Goal: Task Accomplishment & Management: Complete application form

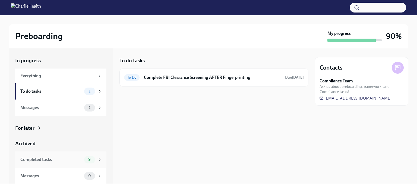
click at [85, 160] on span "9" at bounding box center [89, 159] width 9 height 4
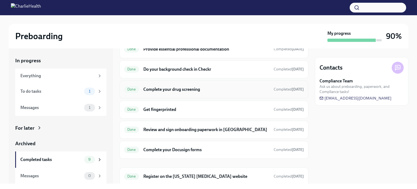
scroll to position [48, 0]
click at [220, 107] on h6 "Get fingerprinted" at bounding box center [206, 110] width 126 height 6
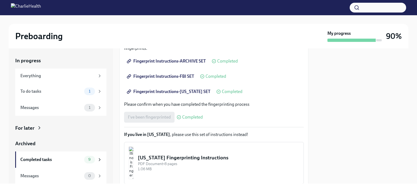
scroll to position [106, 0]
click at [174, 75] on span "Fingerprint Instructions-FBI SET" at bounding box center [161, 76] width 66 height 5
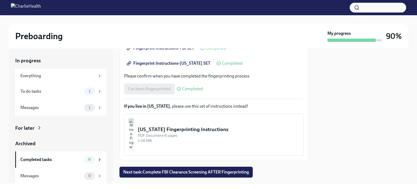
scroll to position [0, 0]
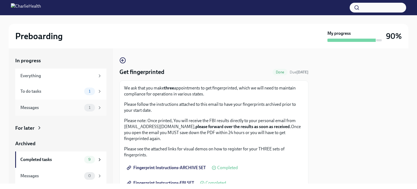
click at [89, 105] on div "1" at bounding box center [89, 108] width 11 height 8
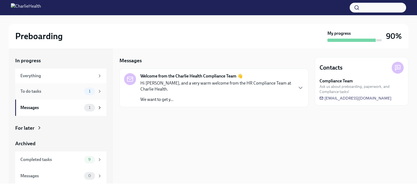
click at [49, 93] on div "To do tasks" at bounding box center [51, 91] width 62 height 6
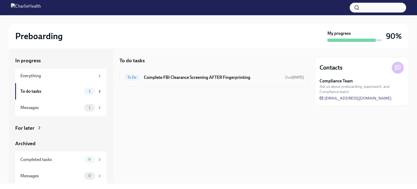
click at [226, 80] on h6 "Complete FBI Clearance Screening AFTER Fingerprinting" at bounding box center [212, 77] width 137 height 6
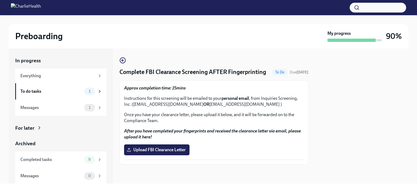
scroll to position [6, 0]
click at [168, 147] on label "Upload FBI Clearance Letter" at bounding box center [156, 149] width 65 height 11
click at [0, 0] on input "Upload FBI Clearance Letter" at bounding box center [0, 0] width 0 height 0
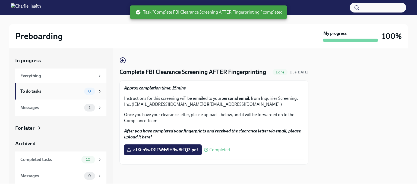
click at [40, 90] on div "To do tasks" at bounding box center [51, 91] width 62 height 6
